Goal: Task Accomplishment & Management: Use online tool/utility

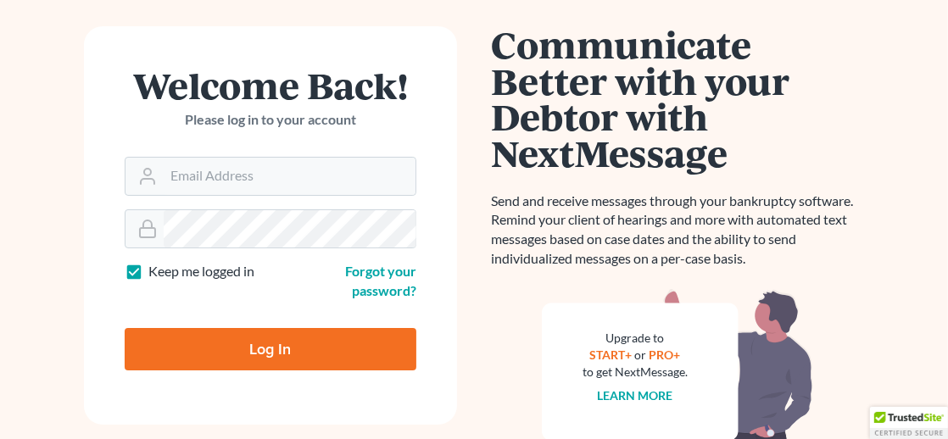
scroll to position [144, 0]
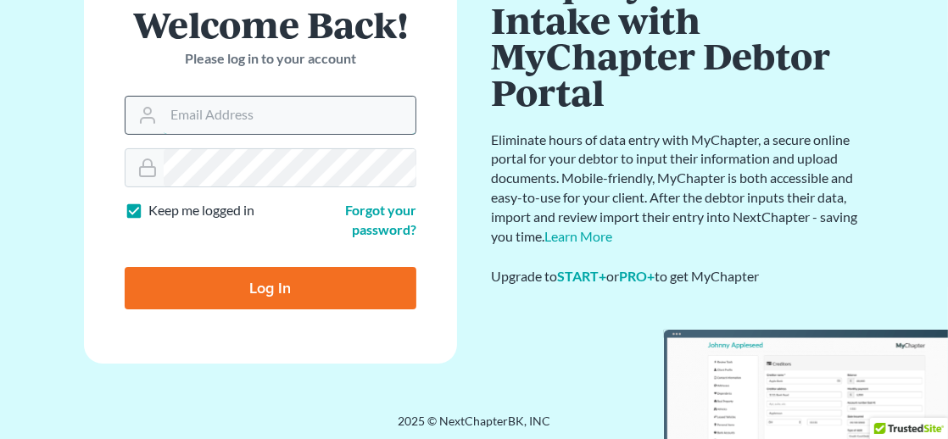
click at [278, 120] on input "Email Address" at bounding box center [290, 115] width 252 height 37
type input "lhale@halelaw.net"
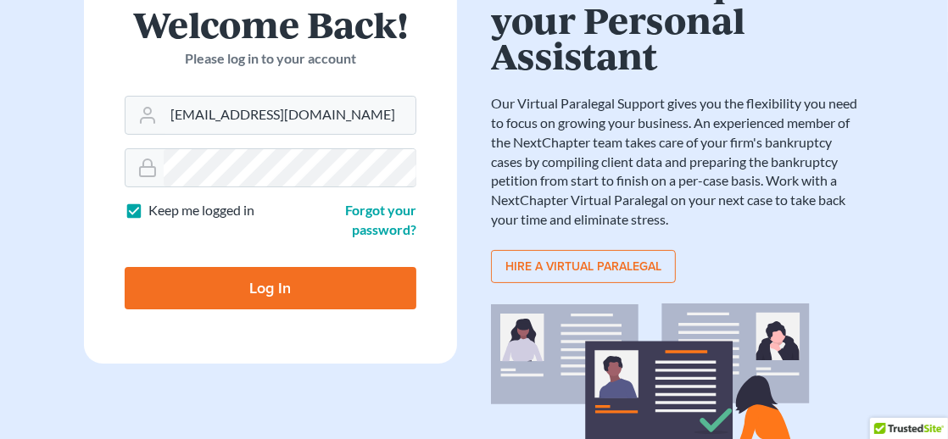
click at [271, 284] on input "Log In" at bounding box center [271, 288] width 292 height 42
type input "Thinking..."
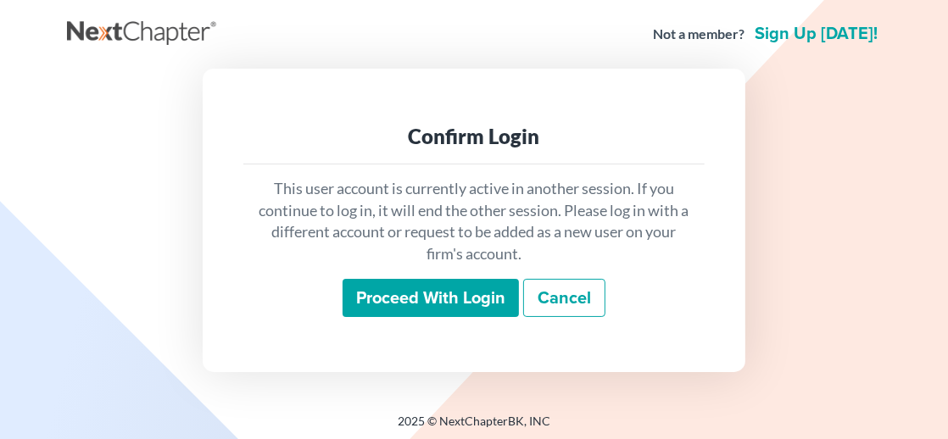
click at [459, 299] on input "Proceed with login" at bounding box center [431, 298] width 176 height 39
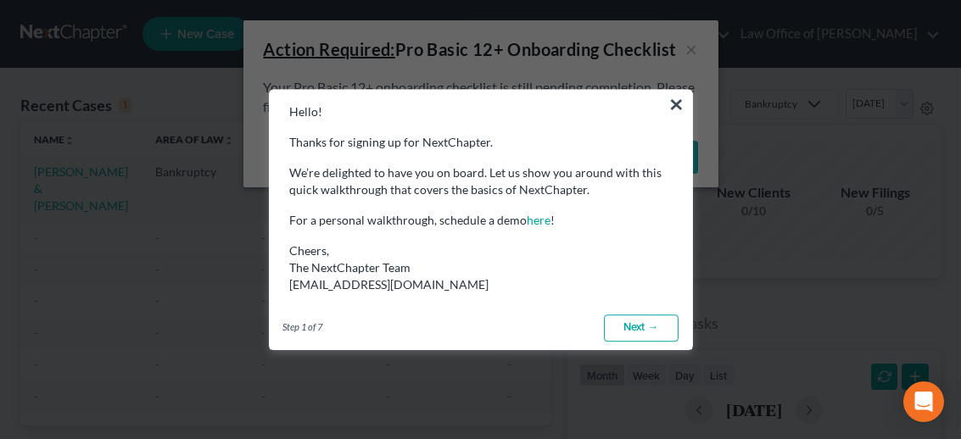
drag, startPoint x: 407, startPoint y: 103, endPoint x: 139, endPoint y: 148, distance: 271.8
